Goal: Use online tool/utility: Utilize a website feature to perform a specific function

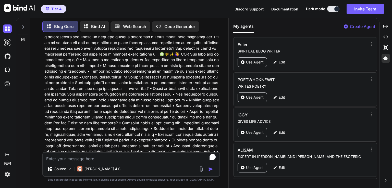
scroll to position [1660, 0]
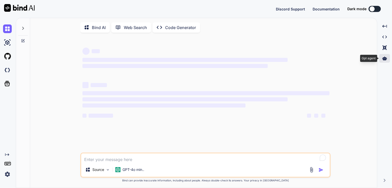
click at [384, 60] on div at bounding box center [384, 58] width 11 height 9
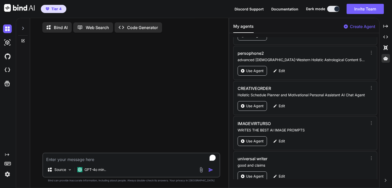
scroll to position [595, 0]
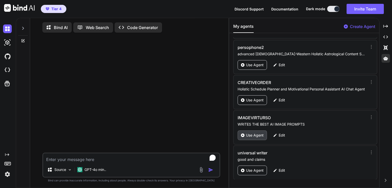
click at [260, 131] on div "Use Agent" at bounding box center [251, 136] width 29 height 10
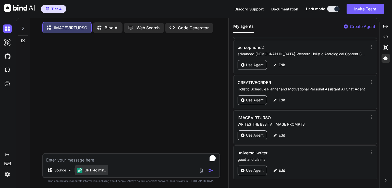
type textarea "x"
click at [86, 163] on textarea "To enrich screen reader interactions, please activate Accessibility in Grammarl…" at bounding box center [131, 158] width 176 height 9
type textarea "T"
type textarea "x"
type textarea "TH"
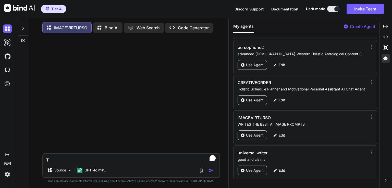
type textarea "x"
type textarea "THE"
type textarea "x"
type textarea "THE"
type textarea "x"
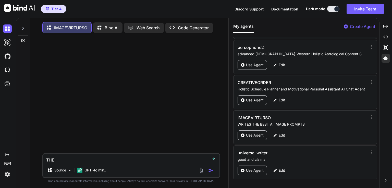
type textarea "THE S"
type textarea "x"
type textarea "THE SU"
type textarea "x"
type textarea "THE SUN"
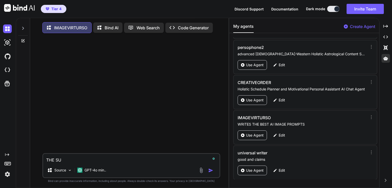
type textarea "x"
type textarea "THE SUN"
type textarea "x"
type textarea "THE SUN A"
type textarea "x"
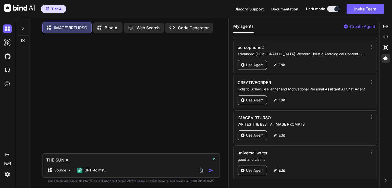
type textarea "THE SUN AN"
type textarea "x"
type textarea "THE SUN AND"
type textarea "x"
type textarea "THE SUN AND"
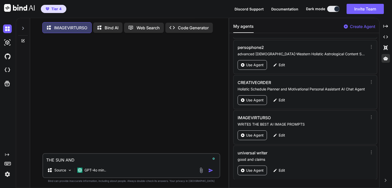
type textarea "x"
type textarea "THE SUN AND T"
type textarea "x"
type textarea "THE SUN AND TH"
type textarea "x"
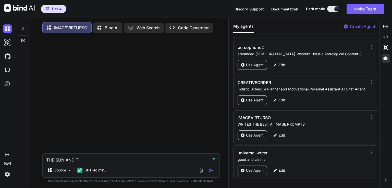
type textarea "THE SUN AND THE"
type textarea "x"
type textarea "THE SUN AND THE"
type textarea "x"
type textarea "THE SUN AND THE P"
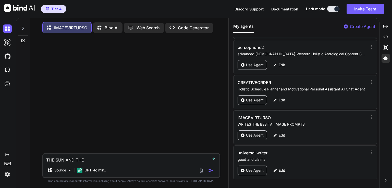
type textarea "x"
type textarea "THE SUN AND THE PL"
type textarea "x"
type textarea "THE SUN AND THE PLA"
type textarea "x"
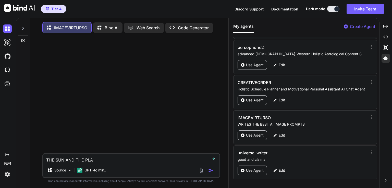
type textarea "THE SUN AND THE PLAN"
type textarea "x"
type textarea "THE SUN AND THE PLANE"
type textarea "x"
type textarea "THE SUN AND THE PLANET"
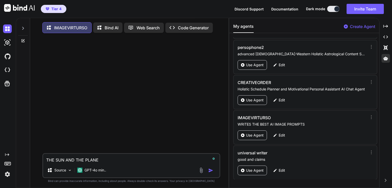
type textarea "x"
type textarea "THE SUN AND THE PLANET"
type textarea "x"
type textarea "THE SUN AND THE PLANET V"
type textarea "x"
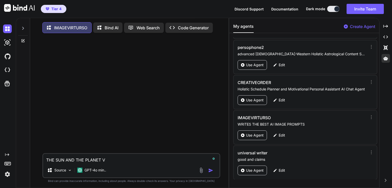
type textarea "THE SUN AND THE PLANET VI"
type textarea "x"
type textarea "THE SUN AND THE PLANET VIR"
type textarea "x"
type textarea "THE SUN AND THE PLANET VIRG"
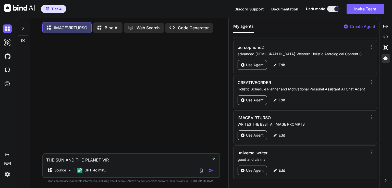
type textarea "x"
type textarea "THE SUN AND THE PLANET VIRGO"
type textarea "x"
type textarea "THE SUN AND THE PLANET VIRGO"
type textarea "x"
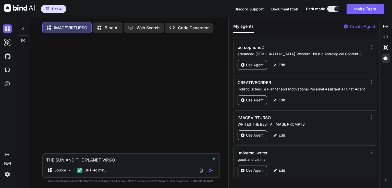
type textarea "THE SUN AND THE PLANET VIRGO I"
type textarea "x"
type textarea "THE SUN AND THE PLANET VIRGO"
type textarea "x"
type textarea "THE SUN AND THE PLANET VIRGO ,"
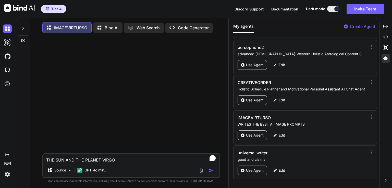
type textarea "x"
type textarea "THE SUN AND THE PLANET VIRGO ,"
type textarea "x"
type textarea "THE SUN AND THE PLANET VIRGO , I"
type textarea "x"
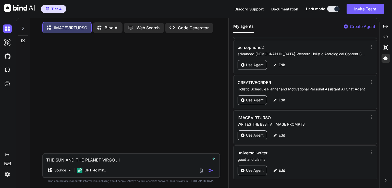
type textarea "THE SUN AND THE PLANET VIRGO , IN"
type textarea "x"
type textarea "THE SUN AND THE PLANET VIRGO , IN"
type textarea "x"
type textarea "THE SUN AND THE PLANET VIRGO , IN V"
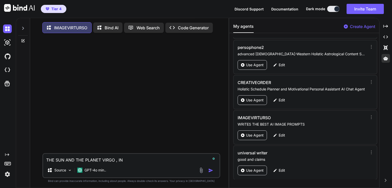
type textarea "x"
type textarea "THE SUN AND THE PLANET VIRGO , IN VI"
type textarea "x"
type textarea "THE SUN AND THE PLANET VIRGO , IN VIV"
type textarea "x"
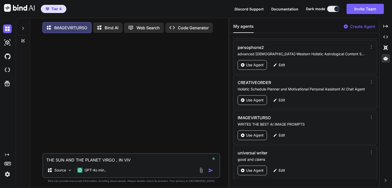
type textarea "THE SUN AND THE PLANET VIRGO , IN VIVI"
type textarea "x"
type textarea "THE SUN AND THE PLANET VIRGO , IN VIVID"
type textarea "x"
type textarea "THE SUN AND THE PLANET VIRGO , IN VIVID"
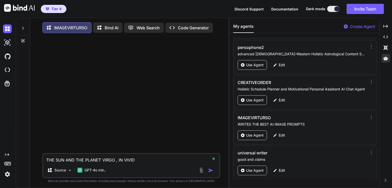
type textarea "x"
type textarea "THE SUN AND THE PLANET VIRGO , IN VIVID D"
type textarea "x"
type textarea "THE SUN AND THE PLANET VIRGO , IN VIVID DE"
type textarea "x"
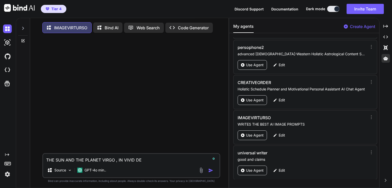
type textarea "THE SUN AND THE PLANET VIRGO , IN VIVID DET"
type textarea "x"
type textarea "THE SUN AND THE PLANET VIRGO , IN VIVID DETA"
type textarea "x"
type textarea "THE SUN AND THE PLANET VIRGO , IN VIVID DETAI"
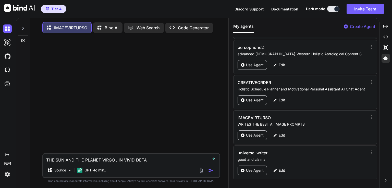
type textarea "x"
type textarea "THE SUN AND THE PLANET VIRGO , IN VIVID DETAIL"
type textarea "x"
type textarea "THE SUN AND THE PLANET VIRGO , IN VIVID DETAIL"
type textarea "x"
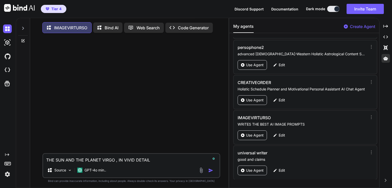
type textarea "THE SUN AND THE PLANET VIRGO , IN VIVID DETAIL A"
type textarea "x"
type textarea "THE SUN AND THE PLANET VIRGO , IN VIVID DETAIL AN"
type textarea "x"
type textarea "THE SUN AND THE PLANET VIRGO , IN VIVID DETAIL AND"
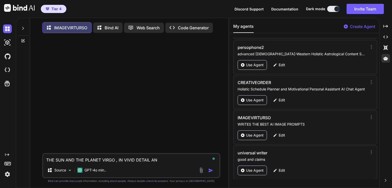
type textarea "x"
type textarea "THE SUN AND THE PLANET VIRGO , IN VIVID DETAIL AND"
type textarea "x"
type textarea "THE SUN AND THE PLANET VIRGO , IN VIVID DETAIL AND T"
type textarea "x"
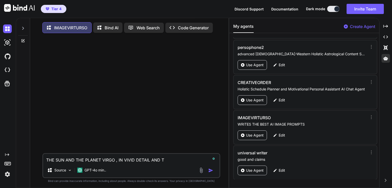
type textarea "THE SUN AND THE PLANET VIRGO , IN VIVID DETAIL AND TH"
type textarea "x"
type textarea "THE SUN AND THE PLANET VIRGO , IN VIVID DETAIL AND THE"
type textarea "x"
type textarea "THE SUN AND THE PLANET VIRGO , IN VIVID DETAIL AND THE"
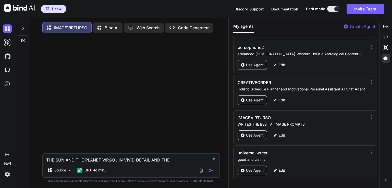
type textarea "x"
type textarea "THE SUN AND THE PLANET VIRGO , IN VIVID DETAIL AND THE S"
type textarea "x"
type textarea "THE SUN AND THE PLANET VIRGO , IN VIVID DETAIL AND THE SY"
type textarea "x"
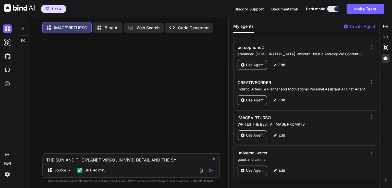
type textarea "THE SUN AND THE PLANET VIRGO , IN VIVID DETAIL AND THE SYM"
type textarea "x"
type textarea "THE SUN AND THE PLANET VIRGO , IN VIVID DETAIL AND THE SYMB"
type textarea "x"
type textarea "THE SUN AND THE PLANET VIRGO , IN VIVID DETAIL AND THE SYMBO"
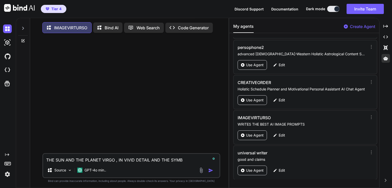
type textarea "x"
type textarea "THE SUN AND THE PLANET VIRGO , IN VIVID DETAIL AND THE SYMBOL"
type textarea "x"
type textarea "THE SUN AND THE PLANET VIRGO , IN VIVID DETAIL AND THE SYMBOL"
type textarea "x"
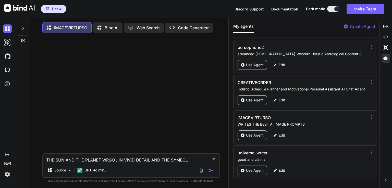
type textarea "THE SUN AND THE PLANET VIRGO , IN VIVID DETAIL AND THE SYMBOL F"
type textarea "x"
type textarea "THE SUN AND THE PLANET VIRGO , IN VIVID DETAIL AND THE SYMBOL FO"
type textarea "x"
type textarea "THE SUN AND THE PLANET VIRGO , IN VIVID DETAIL AND THE SYMBOL FOR"
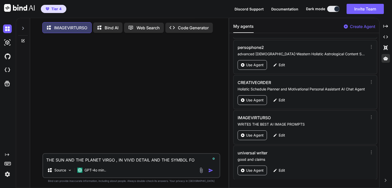
type textarea "x"
type textarea "THE SUN AND THE PLANET VIRGO , IN VIVID DETAIL AND THE SYMBOL FOR"
type textarea "x"
type textarea "THE SUN AND THE PLANET VIRGO , IN VIVID DETAIL AND THE SYMBOL FOR V"
type textarea "x"
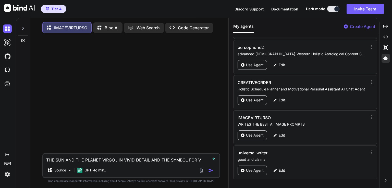
type textarea "THE SUN AND THE PLANET VIRGO , IN VIVID DETAIL AND THE SYMBOL FOR VO"
type textarea "x"
type textarea "THE SUN AND THE PLANET VIRGO , IN VIVID DETAIL AND THE SYMBOL FOR V"
type textarea "x"
type textarea "THE SUN AND THE PLANET VIRGO , IN VIVID DETAIL AND THE SYMBOL FOR VI"
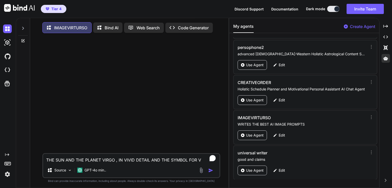
type textarea "x"
type textarea "THE SUN AND THE PLANET VIRGO , IN VIVID DETAIL AND THE SYMBOL FOR VIR"
type textarea "x"
type textarea "THE SUN AND THE PLANET VIRGO , IN VIVID DETAIL AND THE SYMBOL FOR VIRG"
type textarea "x"
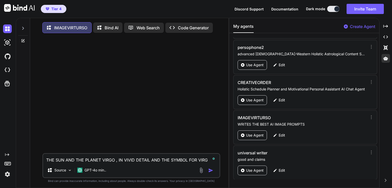
type textarea "THE SUN AND THE PLANET VIRGO , IN VIVID DETAIL AND THE SYMBOL FOR VIRGO"
type textarea "x"
type textarea "THE SUN AND THE PLANET VIRGO , IN VIVID DETAIL AND THE SYMBOL FOR VIRGO"
type textarea "x"
type textarea "THE SUN AND THE PLANET VIRGO , IN VIVID DETAIL AND THE SYMBOL FOR VIRGO A"
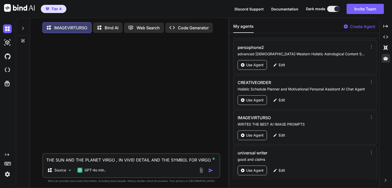
type textarea "x"
type textarea "THE SUN AND THE PLANET VIRGO , IN VIVID DETAIL AND THE SYMBOL FOR VIRGO AN"
type textarea "x"
type textarea "THE SUN AND THE PLANET VIRGO , IN VIVID DETAIL AND THE SYMBOL FOR VIRGO AND"
type textarea "x"
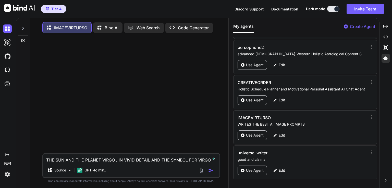
type textarea "THE SUN AND THE PLANET VIRGO , IN VIVID DETAIL AND THE SYMBOL FOR VIRGO AND"
type textarea "x"
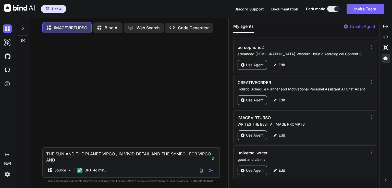
type textarea "THE SUN AND THE PLANET VIRGO , IN VIVID DETAIL AND THE SYMBOL FOR VIRGO AND T"
type textarea "x"
type textarea "THE SUN AND THE PLANET VIRGO , IN VIVID DETAIL AND THE SYMBOL FOR VIRGO AND TH"
type textarea "x"
type textarea "THE SUN AND THE PLANET VIRGO , IN VIVID DETAIL AND THE SYMBOL FOR VIRGO AND THE"
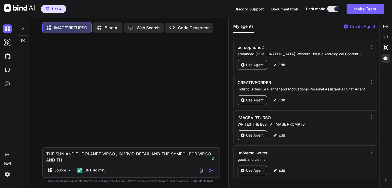
type textarea "x"
type textarea "THE SUN AND THE PLANET VIRGO , IN VIVID DETAIL AND THE SYMBOL FOR VIRGO AND THE"
type textarea "x"
type textarea "THE SUN AND THE PLANET VIRGO , IN VIVID DETAIL AND THE SYMBOL FOR VIRGO AND THE"
type textarea "x"
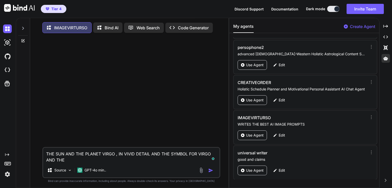
type textarea "THE SUN AND THE PLANET VIRGO , IN VIVID DETAIL AND THE SYMBOL FOR VIRGO AND TH"
type textarea "x"
type textarea "THE SUN AND THE PLANET VIRGO , IN VIVID DETAIL AND THE SYMBOL FOR VIRGO AND T"
type textarea "x"
type textarea "THE SUN AND THE PLANET VIRGO , IN VIVID DETAIL AND THE SYMBOL FOR VIRGO AND"
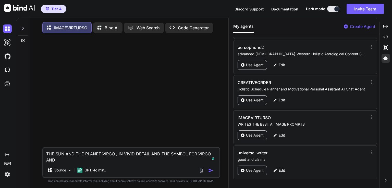
type textarea "x"
type textarea "THE SUN AND THE PLANET VIRGO , IN VIVID DETAIL AND THE SYMBOL FOR VIRGO AND G"
type textarea "x"
type textarea "THE SUN AND THE PLANET VIRGO , IN VIVID DETAIL AND THE SYMBOL FOR VIRGO AND GE"
type textarea "x"
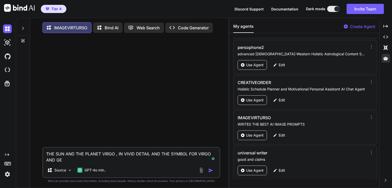
type textarea "THE SUN AND THE PLANET VIRGO , IN VIVID DETAIL AND THE SYMBOL FOR VIRGO AND GER"
type textarea "x"
type textarea "THE SUN AND THE PLANET VIRGO , IN VIVID DETAIL AND THE SYMBOL FOR VIRGO AND GERM"
type textarea "x"
type textarea "THE SUN AND THE PLANET VIRGO , IN VIVID DETAIL AND THE SYMBOL FOR VIRGO AND GER…"
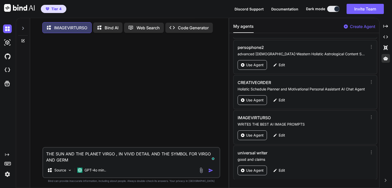
type textarea "x"
type textarea "THE SUN AND THE PLANET VIRGO , IN VIVID DETAIL AND THE SYMBOL FOR VIRGO AND GER…"
type textarea "x"
type textarea "THE SUN AND THE PLANET VIRGO , IN VIVID DETAIL AND THE SYMBOL FOR VIRGO AND GER…"
type textarea "x"
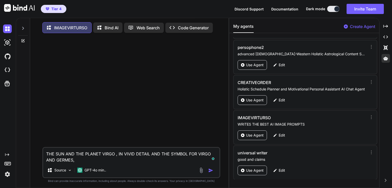
type textarea "THE SUN AND THE PLANET VIRGO , IN VIVID DETAIL AND THE SYMBOL FOR VIRGO AND GER…"
type textarea "x"
type textarea "THE SUN AND THE PLANET VIRGO , IN VIVID DETAIL AND THE SYMBOL FOR VIRGO AND GER…"
type textarea "x"
type textarea "THE SUN AND THE PLANET VIRGO , IN VIVID DETAIL AND THE SYMBOL FOR VIRGO AND GER…"
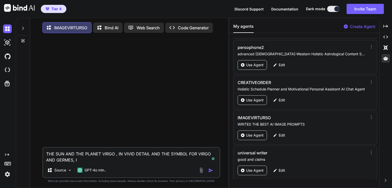
type textarea "x"
type textarea "THE SUN AND THE PLANET VIRGO , IN VIVID DETAIL AND THE SYMBOL FOR VIRGO AND GER…"
type textarea "x"
type textarea "THE SUN AND THE PLANET VIRGO , IN VIVID DETAIL AND THE SYMBOL FOR VIRGO AND GER…"
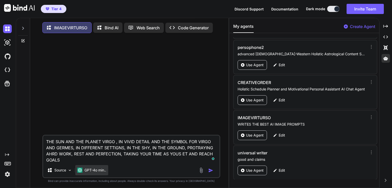
click at [94, 171] on p "GPT-4o min.." at bounding box center [95, 170] width 22 height 5
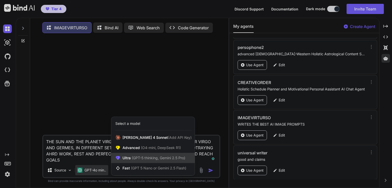
click at [146, 158] on span "(GPT-5 thinking, Gemini 2.5 Pro)" at bounding box center [158, 158] width 55 height 4
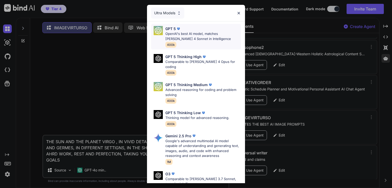
click at [179, 32] on p "OpenAI's best AI model, matches Claude 4 Sonnet in Intelligence" at bounding box center [202, 36] width 75 height 10
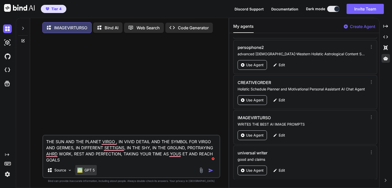
click at [93, 173] on p "GPT 5" at bounding box center [89, 170] width 10 height 5
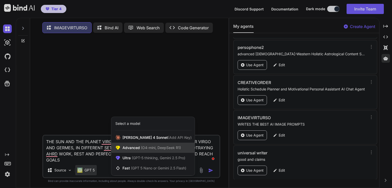
click at [135, 148] on span "Advanced (O4-mini, DeepSeek R1)" at bounding box center [151, 147] width 58 height 5
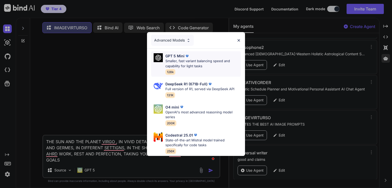
click at [200, 59] on p "Smaller, fast variant balancing speed and capability for light tasks" at bounding box center [202, 64] width 75 height 10
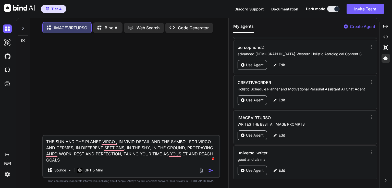
click at [210, 172] on img "button" at bounding box center [210, 170] width 5 height 5
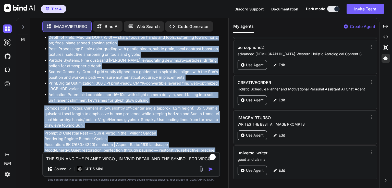
scroll to position [254, 0]
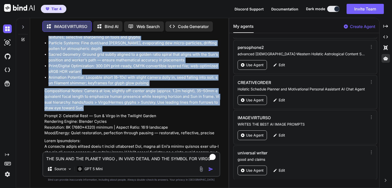
drag, startPoint x: 44, startPoint y: 81, endPoint x: 188, endPoint y: 105, distance: 145.8
copy div "Prompt 1: Solar Harvester — Sun in Virgo at Dawn Rendering Engine: Cinema 4D wi…"
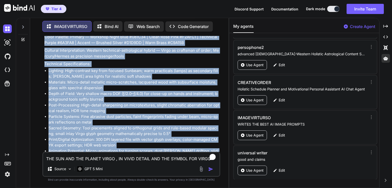
scroll to position [772, 0]
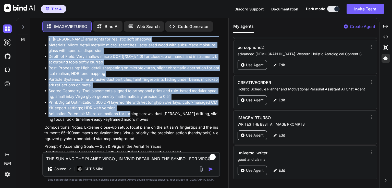
drag, startPoint x: 45, startPoint y: 114, endPoint x: 129, endPoint y: 117, distance: 84.2
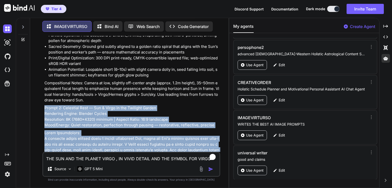
scroll to position [272, 0]
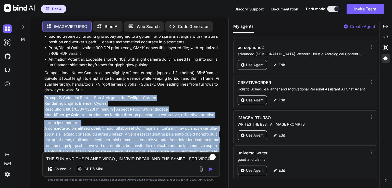
click at [74, 108] on p "Prompt 2: Celestial Rest — Sun & Virgo in the Twilight Garden Rendering Engine:…" at bounding box center [131, 106] width 175 height 23
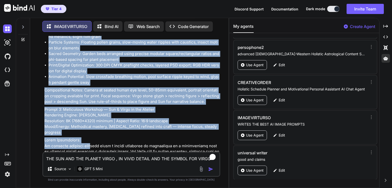
scroll to position [541, 0]
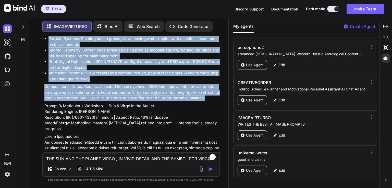
drag, startPoint x: 43, startPoint y: 97, endPoint x: 208, endPoint y: 98, distance: 164.7
click at [208, 98] on div "You THE SUN AND THE PLANET VIRGO , IN VIVID DETAIL AND THE SYMBOL FOR VIRGO AND…" at bounding box center [131, 94] width 177 height 116
copy div "Prompt 2: Celestial Rest — Sun & Virgo in the Twilight Garden Rendering Engine:…"
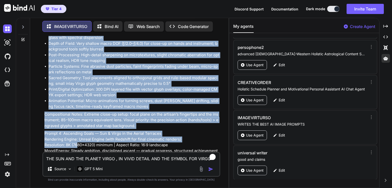
scroll to position [789, 0]
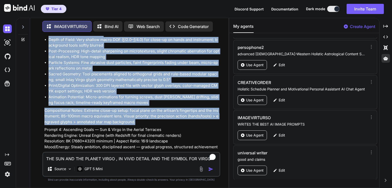
drag, startPoint x: 45, startPoint y: 105, endPoint x: 163, endPoint y: 123, distance: 119.5
copy div "Prompt 3: Meticulous Workshop — Sun & Virgo in the Atelier Rendering Engine: Ma…"
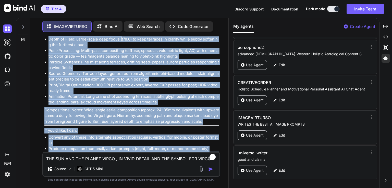
scroll to position [1086, 0]
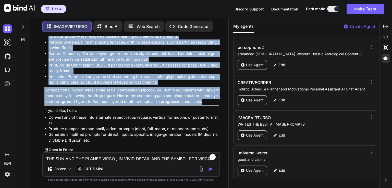
drag, startPoint x: 44, startPoint y: 129, endPoint x: 203, endPoint y: 101, distance: 161.5
copy div "Prompt 4: Ascending Goals — Sun & Virgo in the Aerial Terraces Rendering Engine…"
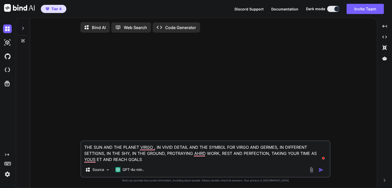
type textarea "x"
